Goal: Obtain resource: Obtain resource

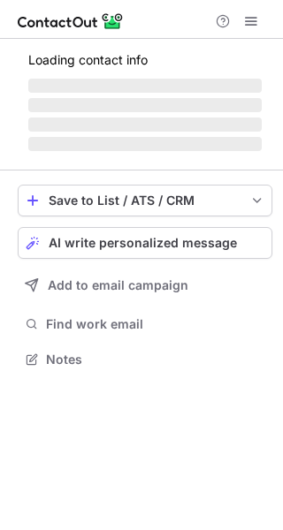
scroll to position [370, 283]
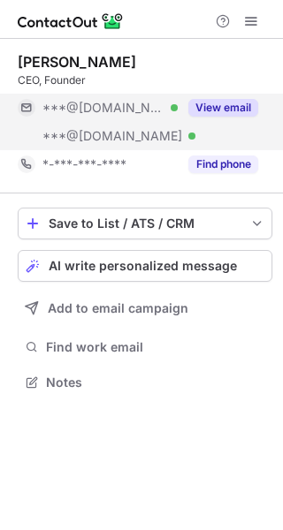
click at [224, 104] on button "View email" at bounding box center [223, 108] width 70 height 18
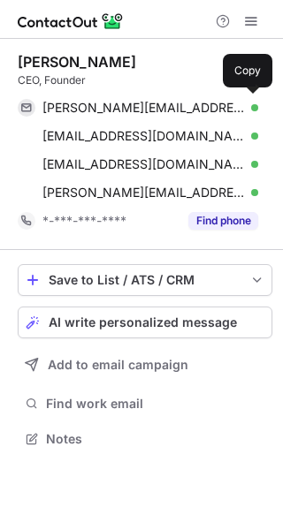
scroll to position [427, 283]
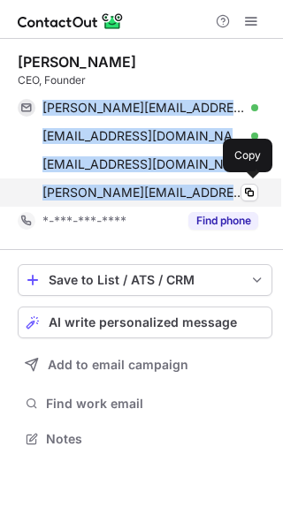
drag, startPoint x: 33, startPoint y: 105, endPoint x: 227, endPoint y: 185, distance: 210.0
click at [227, 185] on div "kevin_pan@msn.com Verified Copy kevin_pan1@yahoo.com Verified Copy kevin_pan1@m…" at bounding box center [138, 150] width 240 height 113
copy div "kevin_pan@msn.com Verified Copy kevin_pan1@yahoo.com Verified Copy kevin_pan1@m…"
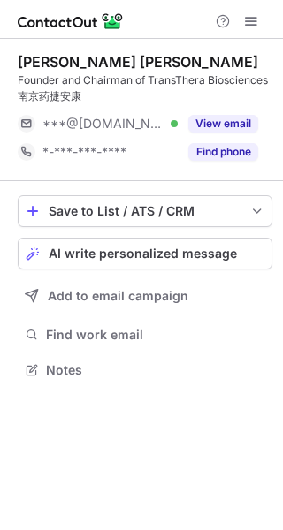
scroll to position [358, 283]
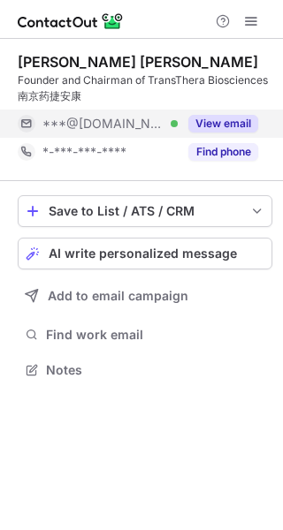
click at [234, 123] on button "View email" at bounding box center [223, 124] width 70 height 18
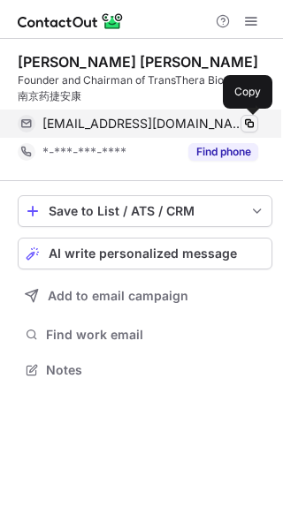
click at [254, 125] on span at bounding box center [249, 124] width 14 height 14
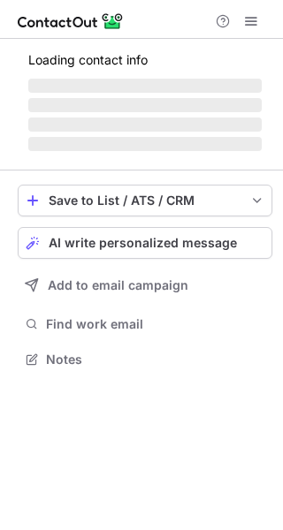
scroll to position [370, 283]
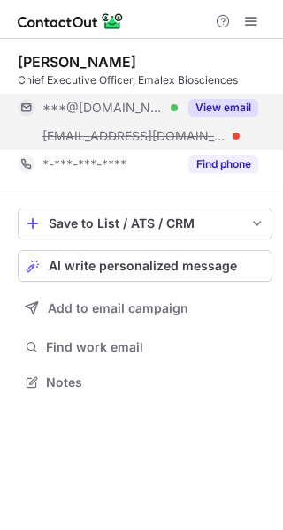
click at [223, 110] on button "View email" at bounding box center [223, 108] width 70 height 18
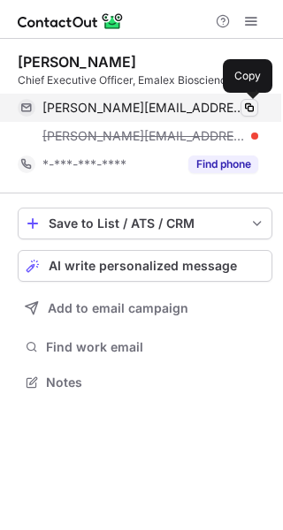
click at [246, 108] on span at bounding box center [249, 108] width 14 height 14
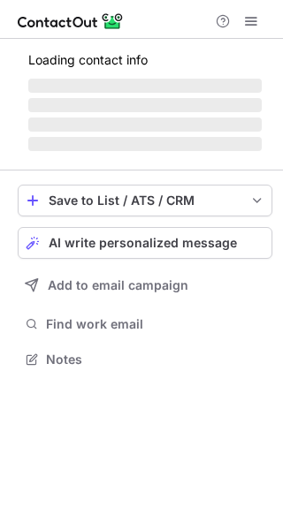
scroll to position [342, 283]
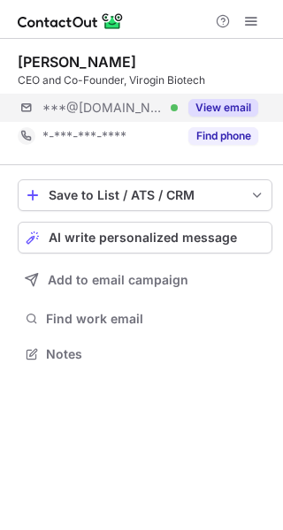
click at [258, 96] on div "***@[DOMAIN_NAME] Verified View email" at bounding box center [145, 108] width 254 height 28
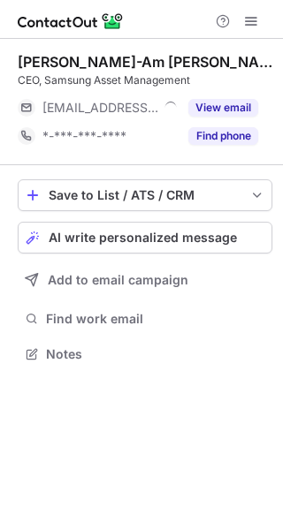
scroll to position [342, 283]
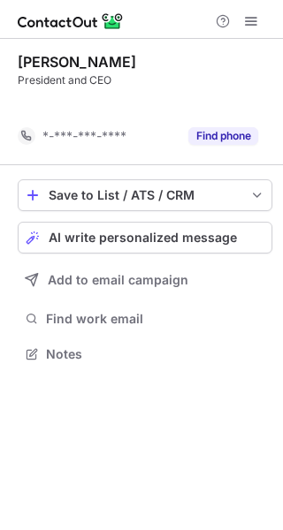
scroll to position [314, 283]
